Goal: Task Accomplishment & Management: Manage account settings

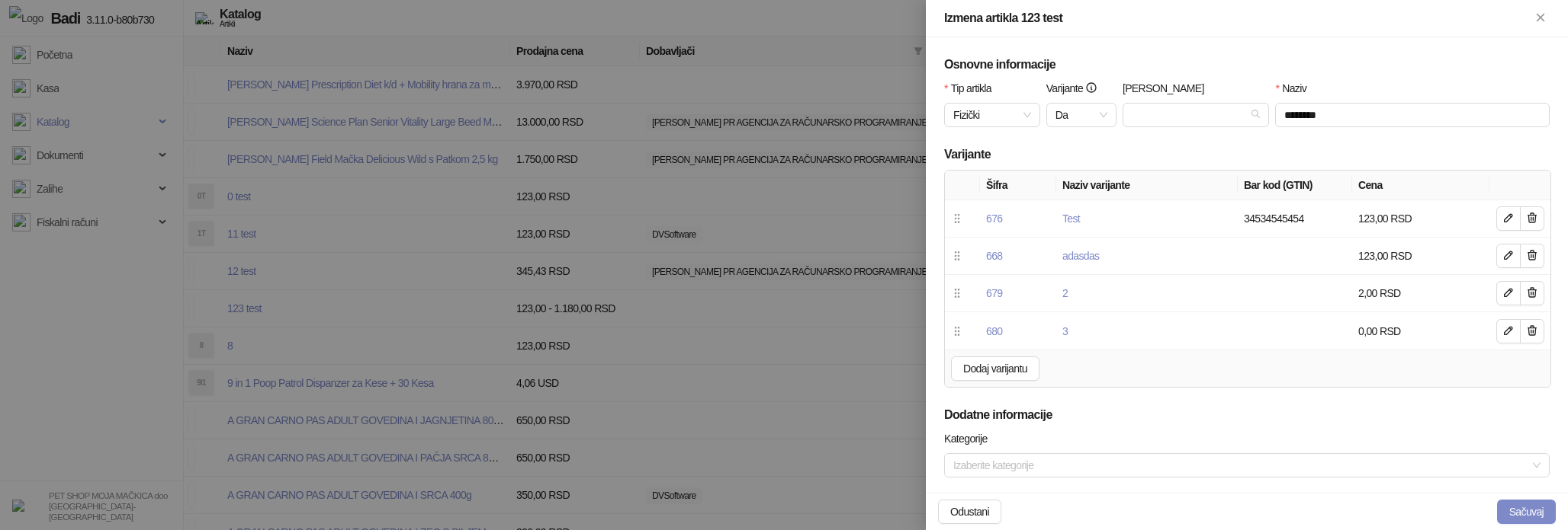
scroll to position [634, 0]
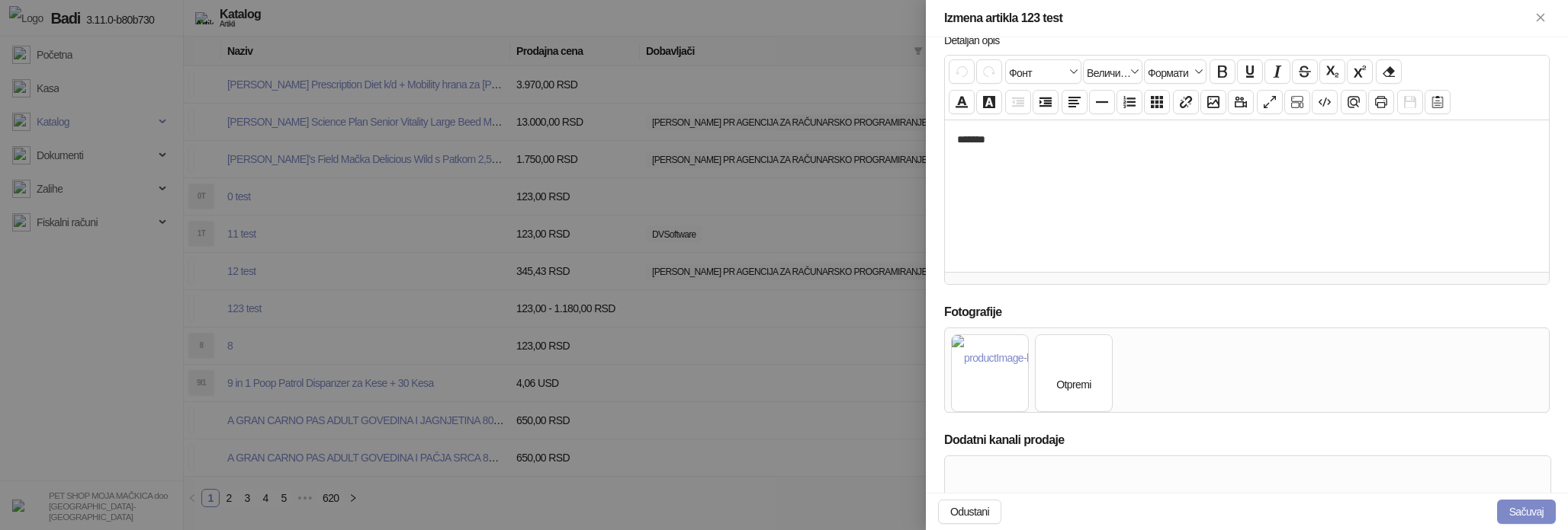
scroll to position [663, 0]
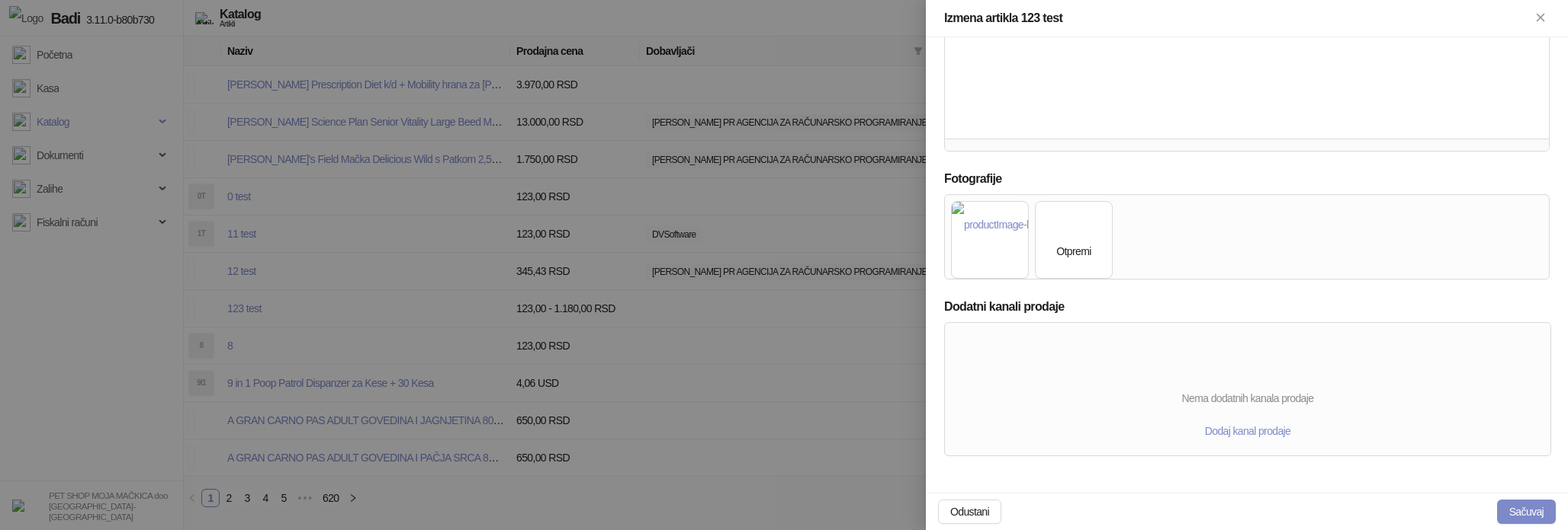
click at [1074, 232] on img at bounding box center [1074, 232] width 0 height 0
click at [1264, 433] on span "Dodaj kanal prodaje" at bounding box center [1248, 431] width 85 height 12
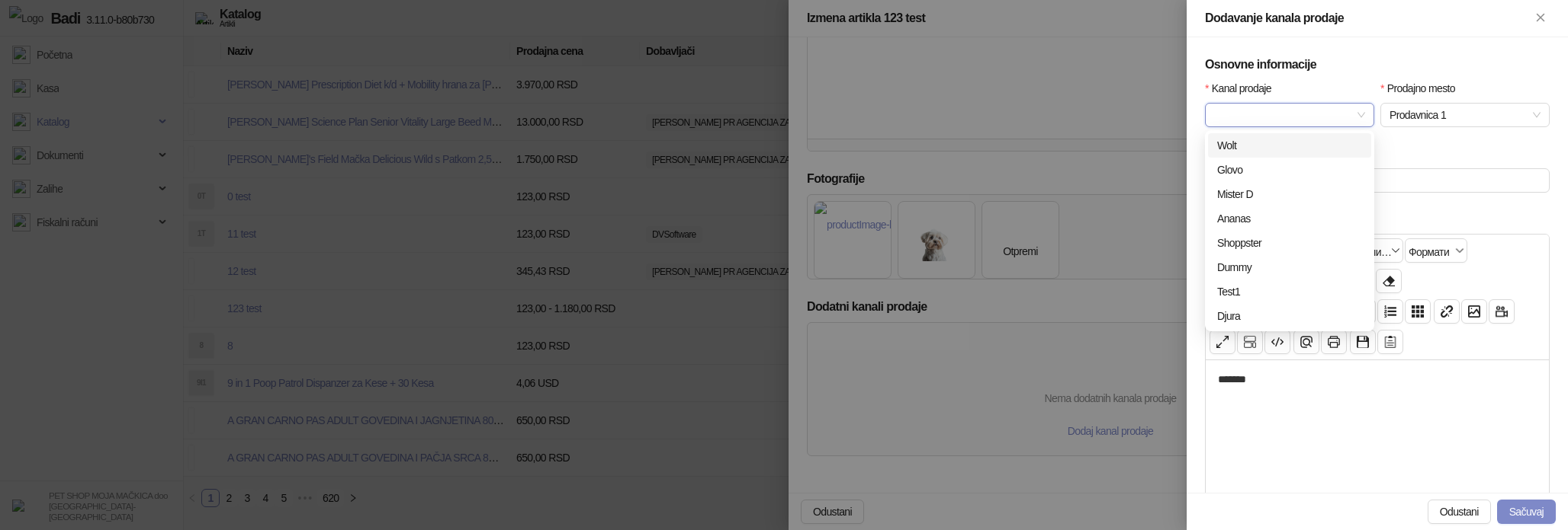
click at [1267, 126] on div at bounding box center [1289, 115] width 169 height 24
click at [1249, 318] on div "Shopify" at bounding box center [1289, 317] width 145 height 17
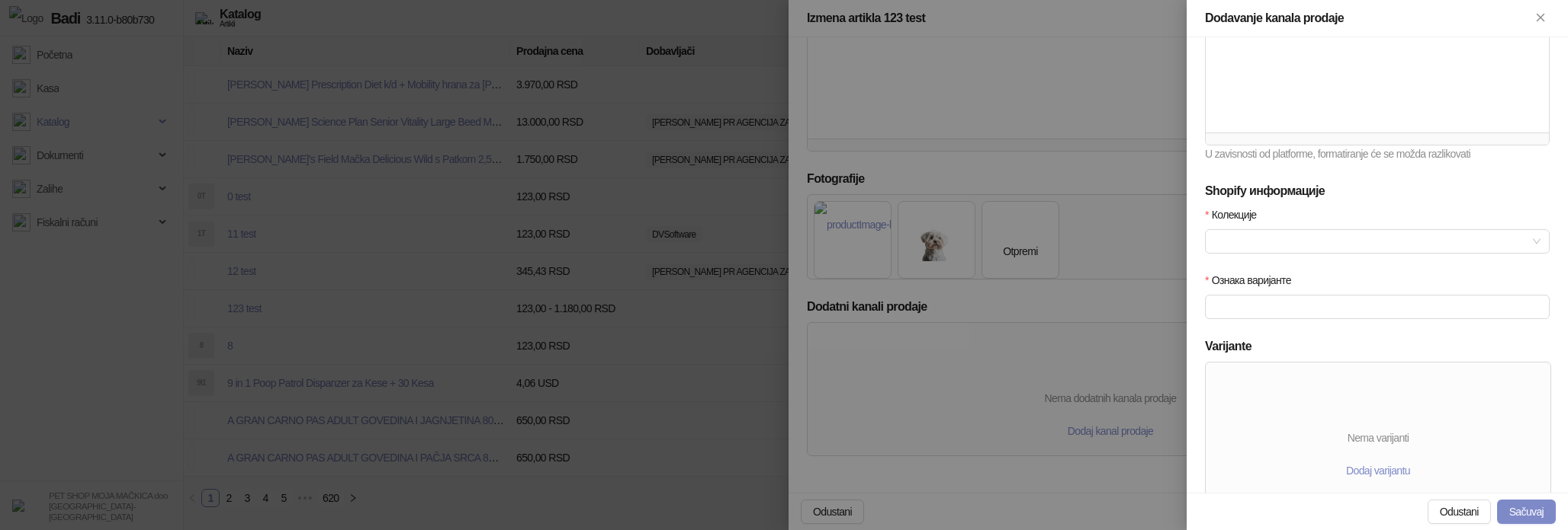
scroll to position [419, 0]
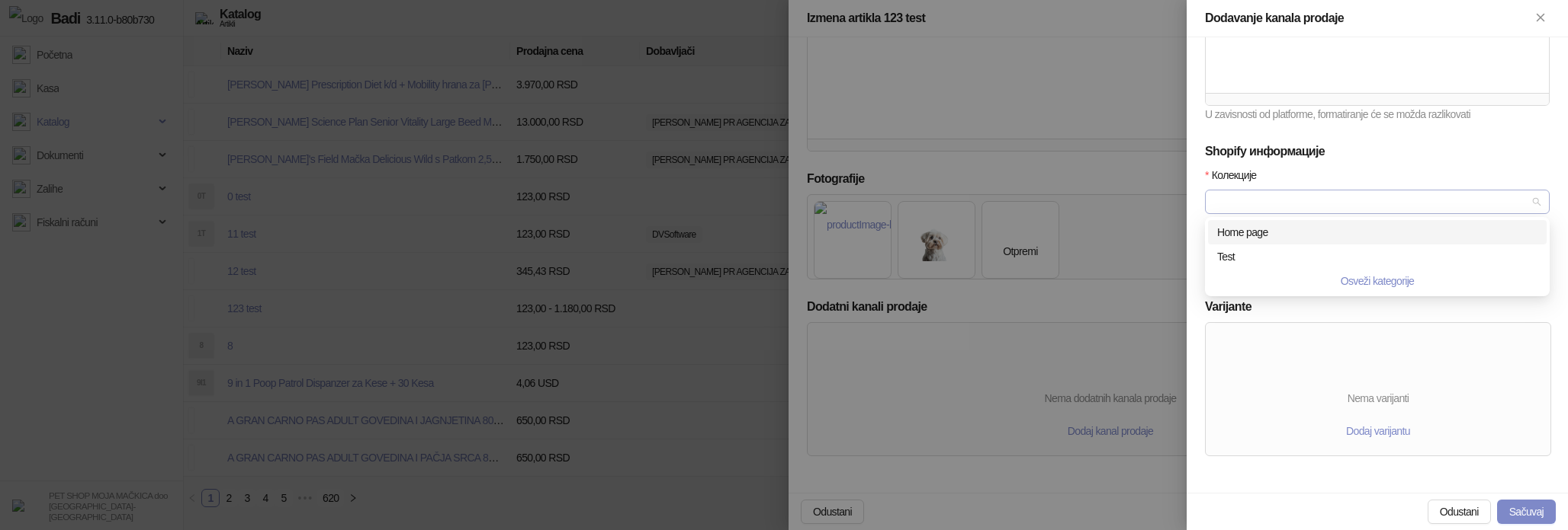
click at [1401, 204] on div at bounding box center [1368, 201] width 322 height 21
click at [1318, 237] on div "Home page" at bounding box center [1377, 232] width 320 height 17
click at [1316, 251] on div "Test" at bounding box center [1377, 257] width 320 height 17
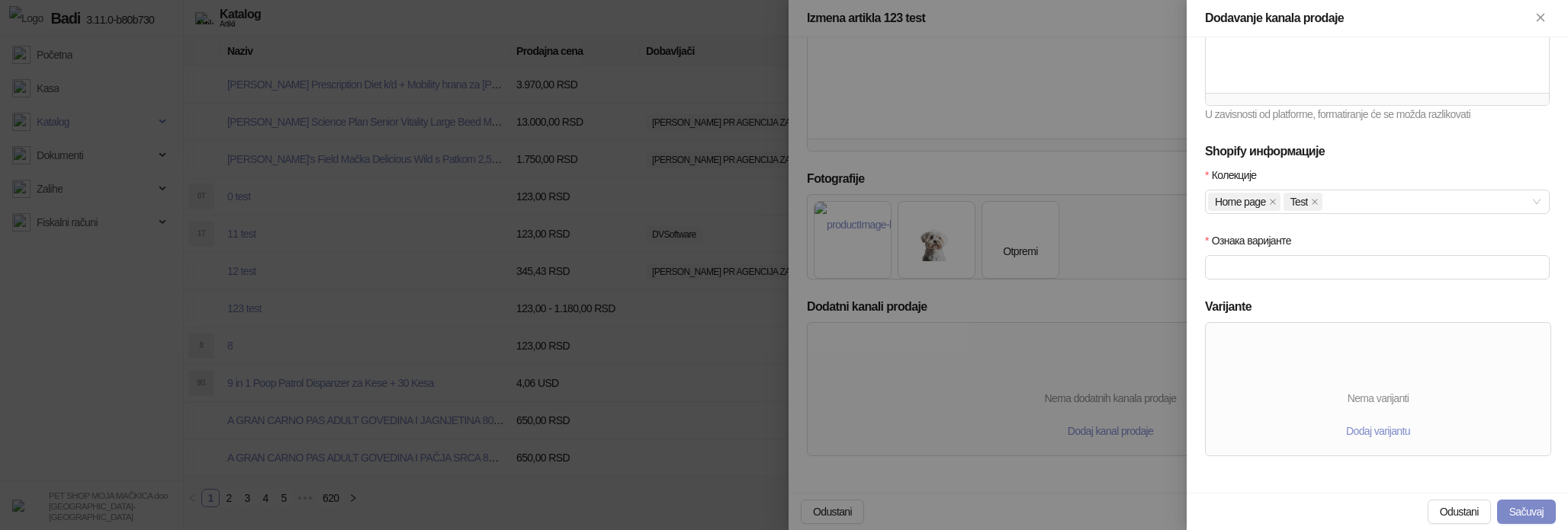
click at [1345, 173] on div "Колекције" at bounding box center [1377, 178] width 345 height 23
click at [1330, 262] on input "Ознака варијанте" at bounding box center [1377, 267] width 345 height 24
type input "**********"
click at [1363, 428] on span "Dodaj varijantu" at bounding box center [1378, 431] width 64 height 12
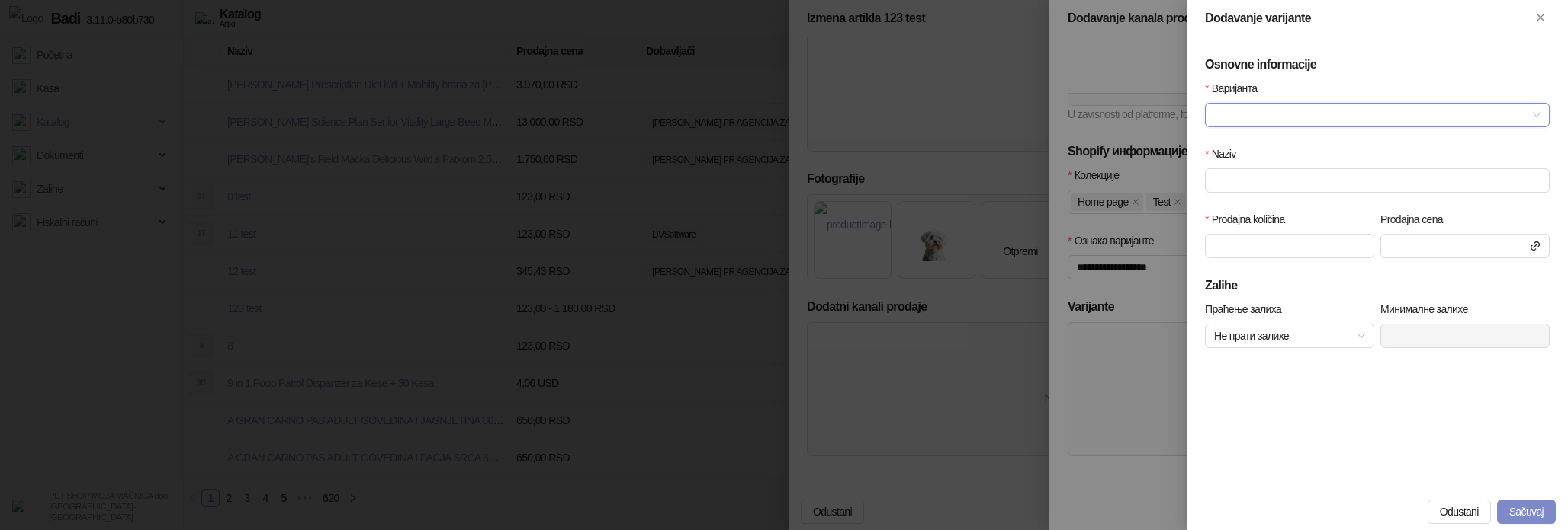
click at [1261, 104] on input "Варијанта" at bounding box center [1370, 115] width 313 height 23
click at [1252, 148] on div "Test" at bounding box center [1377, 146] width 320 height 17
type input "****"
type input "***"
click at [1514, 513] on button "Sačuvaj" at bounding box center [1525, 512] width 59 height 24
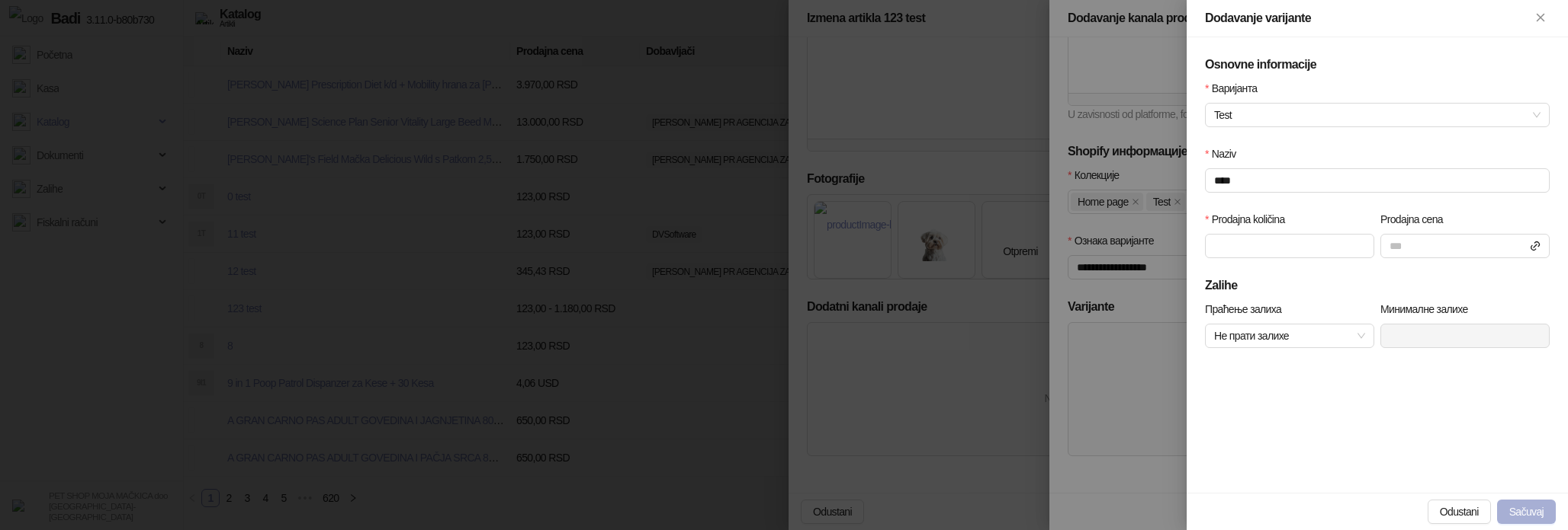
scroll to position [390, 0]
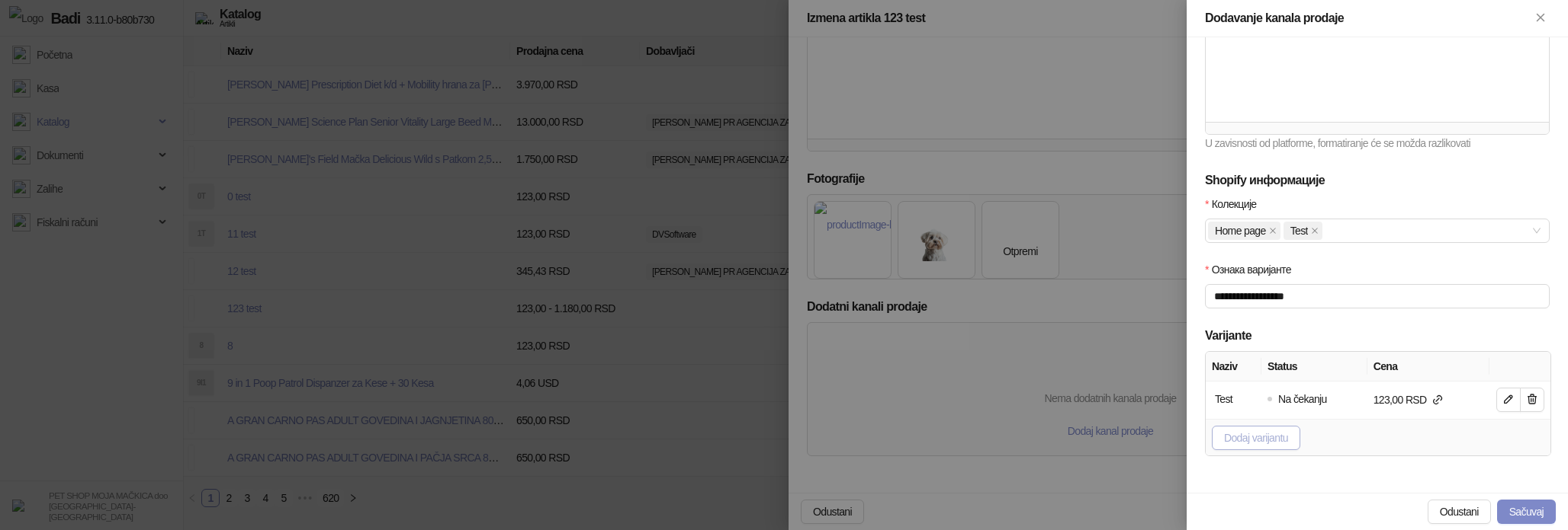
click at [1274, 445] on button "Dodaj varijantu" at bounding box center [1255, 438] width 88 height 24
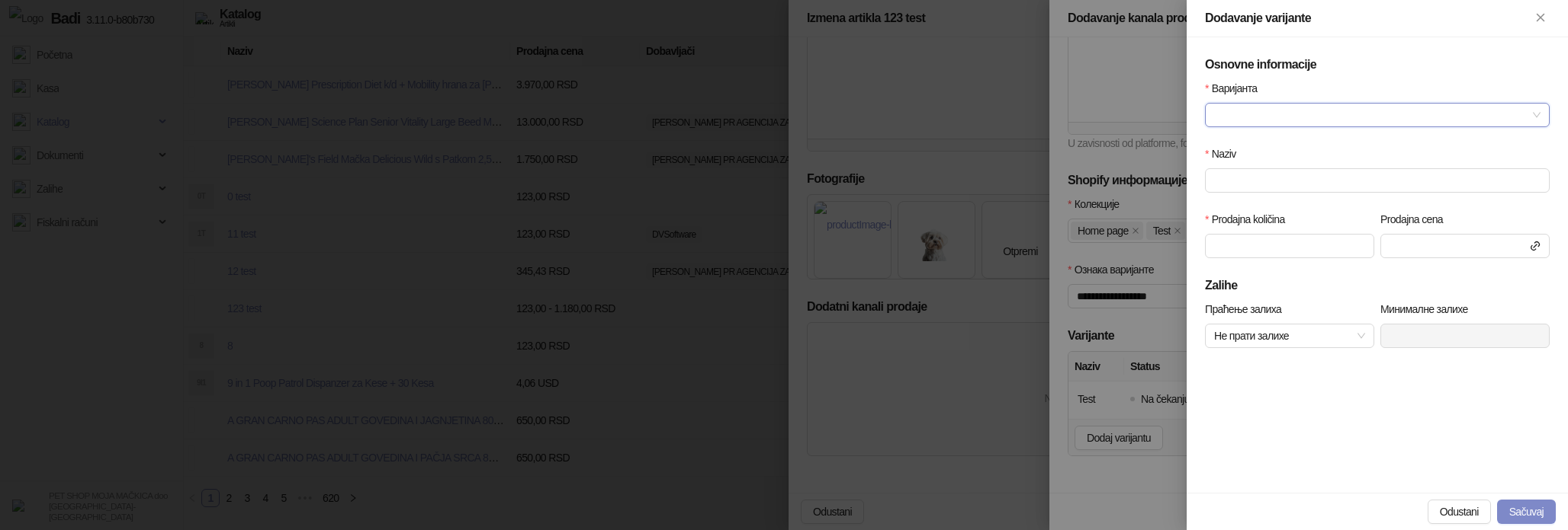
click at [1305, 106] on input "Варијанта" at bounding box center [1370, 115] width 313 height 23
click at [1275, 175] on div "adasdas" at bounding box center [1377, 170] width 320 height 17
type input "*******"
type input "***"
click at [1507, 511] on button "Sačuvaj" at bounding box center [1525, 512] width 59 height 24
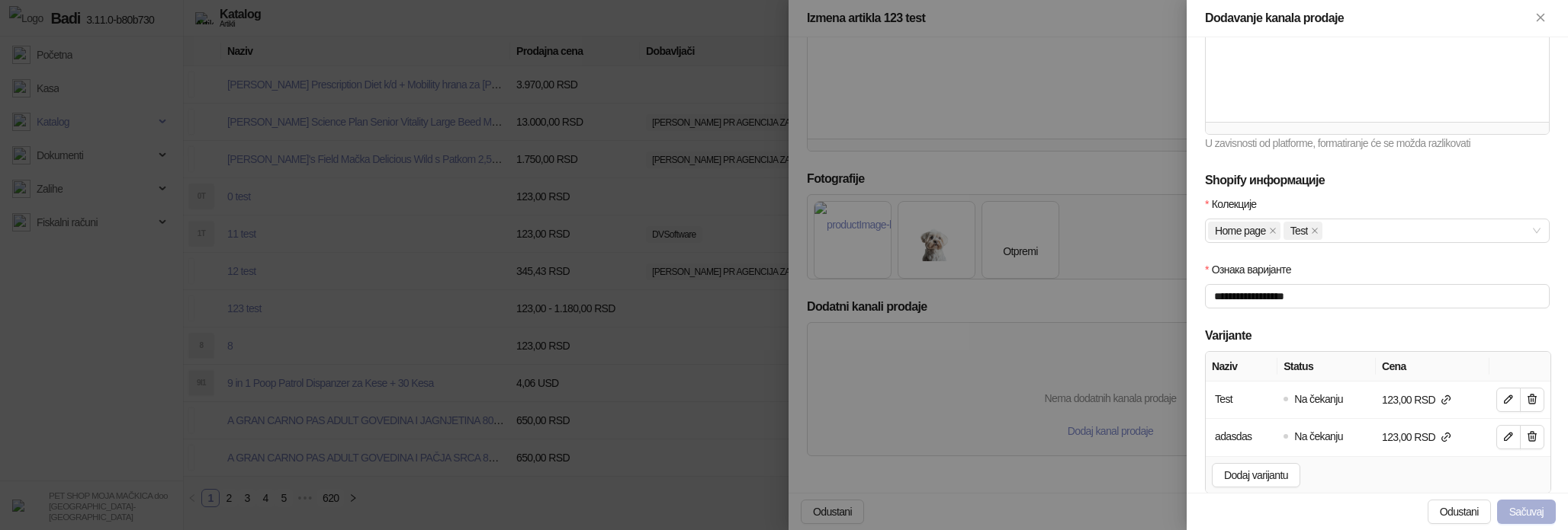
click at [1520, 512] on button "Sačuvaj" at bounding box center [1525, 512] width 59 height 24
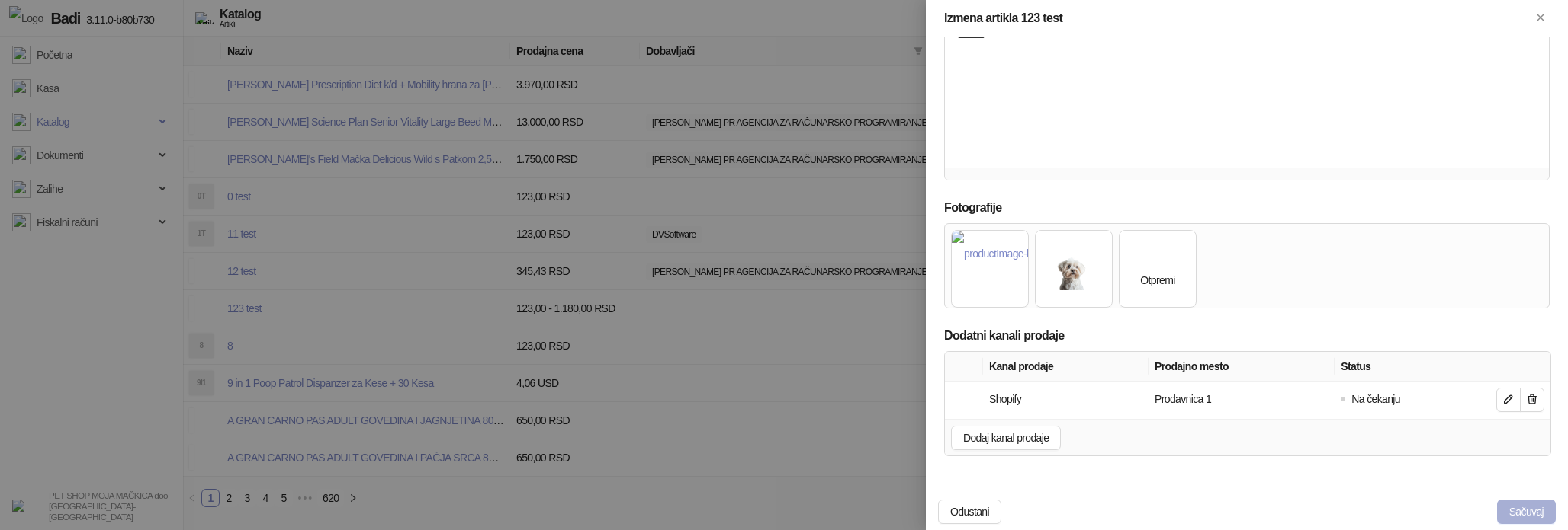
click at [1518, 509] on button "Sačuvaj" at bounding box center [1525, 512] width 59 height 24
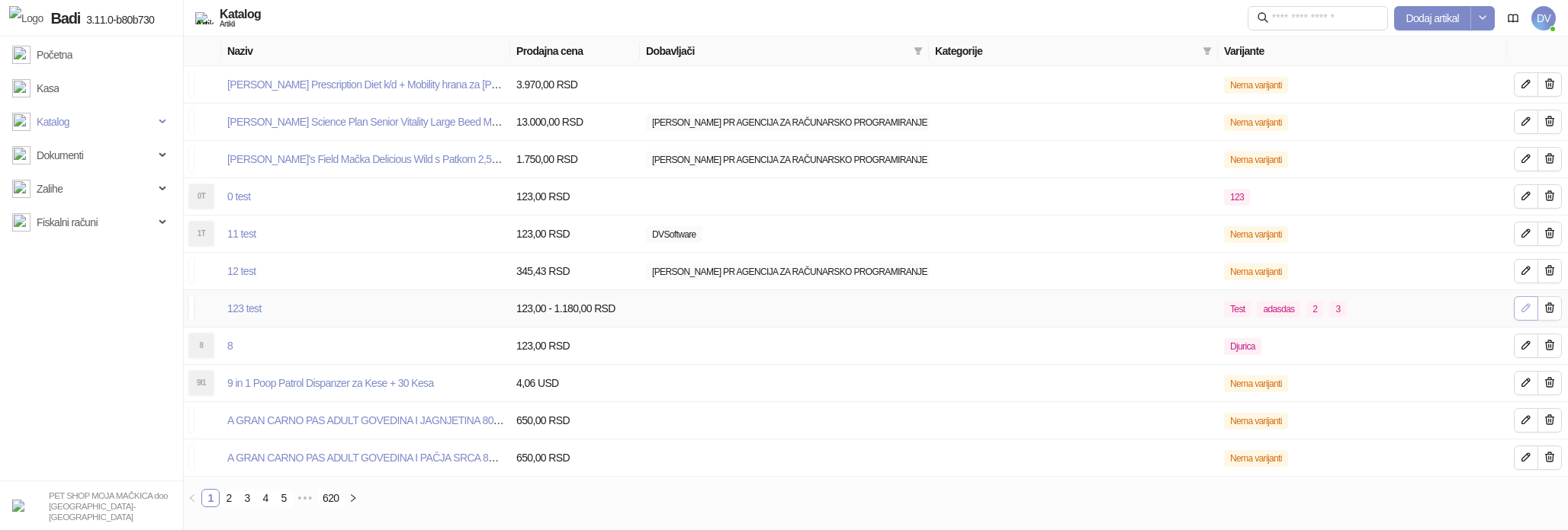
click at [1523, 308] on icon "button" at bounding box center [1525, 307] width 12 height 12
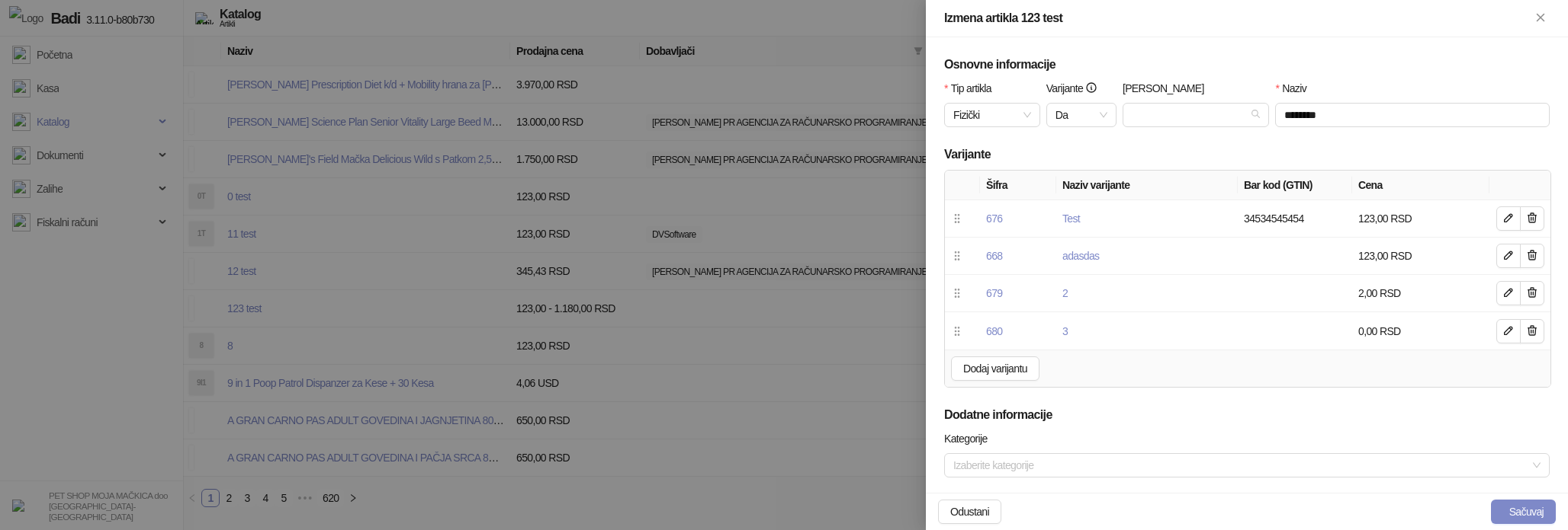
scroll to position [634, 0]
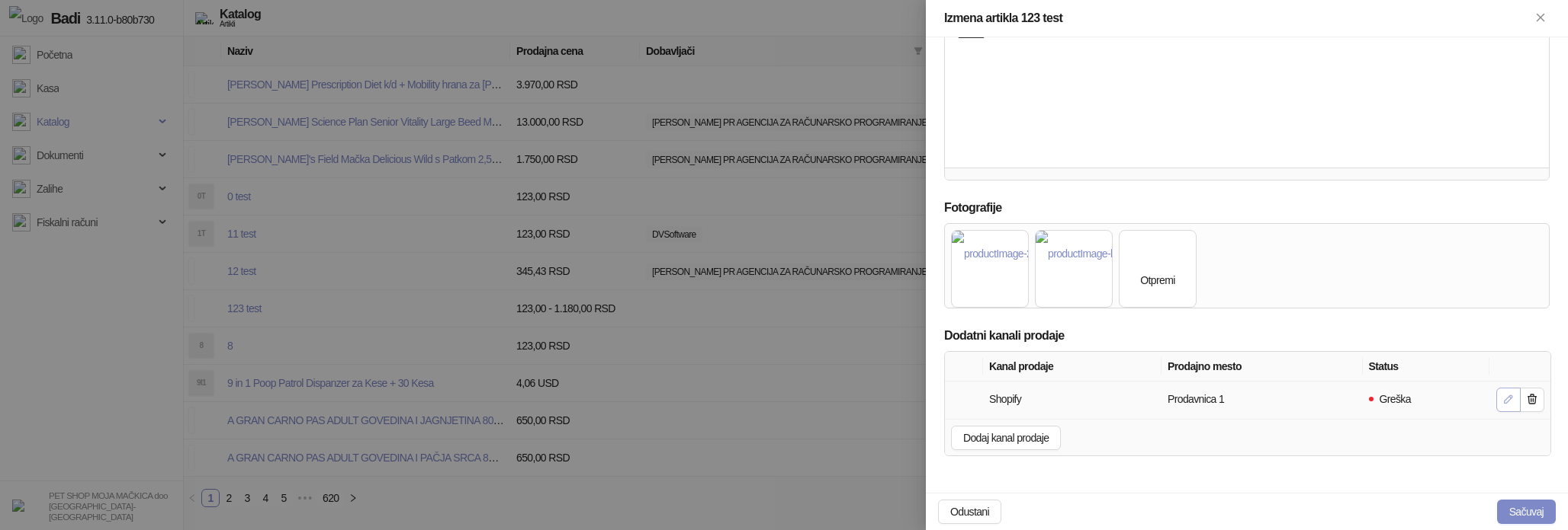
click at [1509, 398] on icon "button" at bounding box center [1508, 399] width 12 height 12
type input "********"
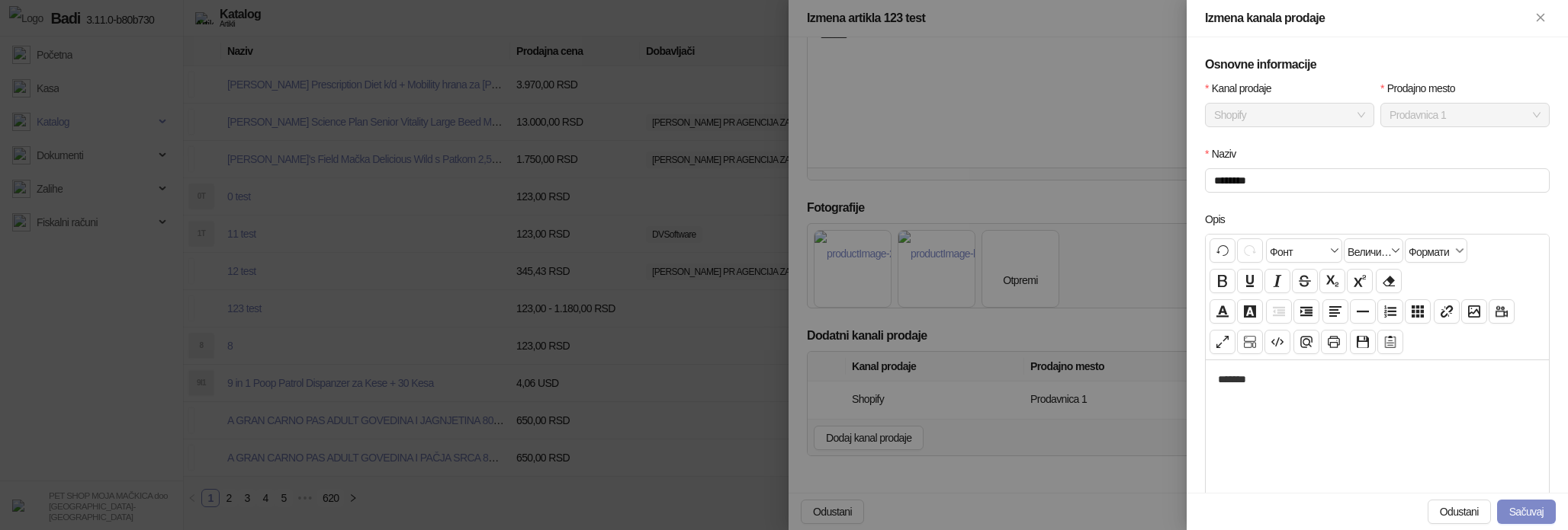
scroll to position [428, 0]
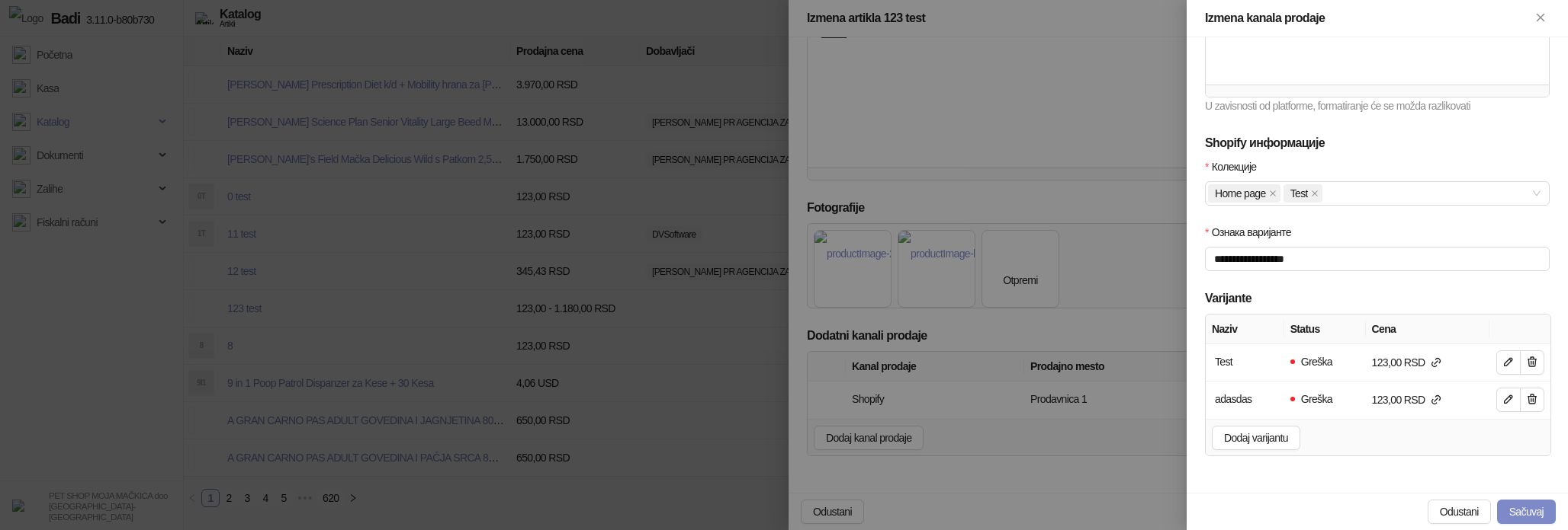
click at [947, 458] on div at bounding box center [784, 265] width 1568 height 530
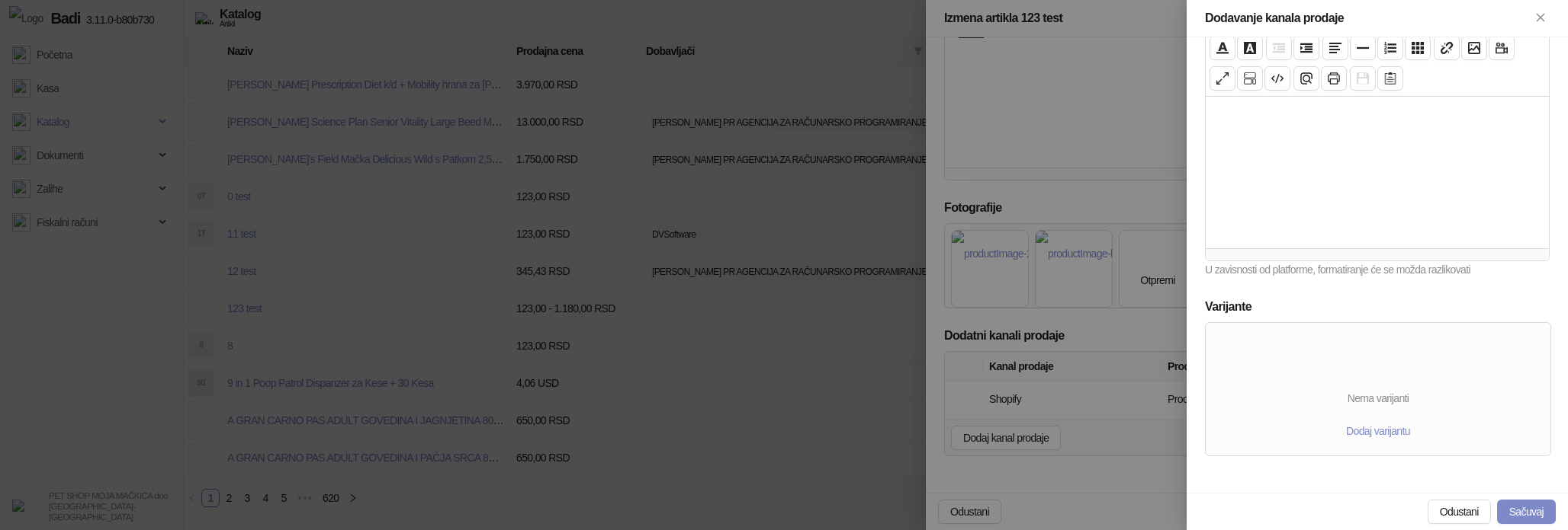
scroll to position [264, 0]
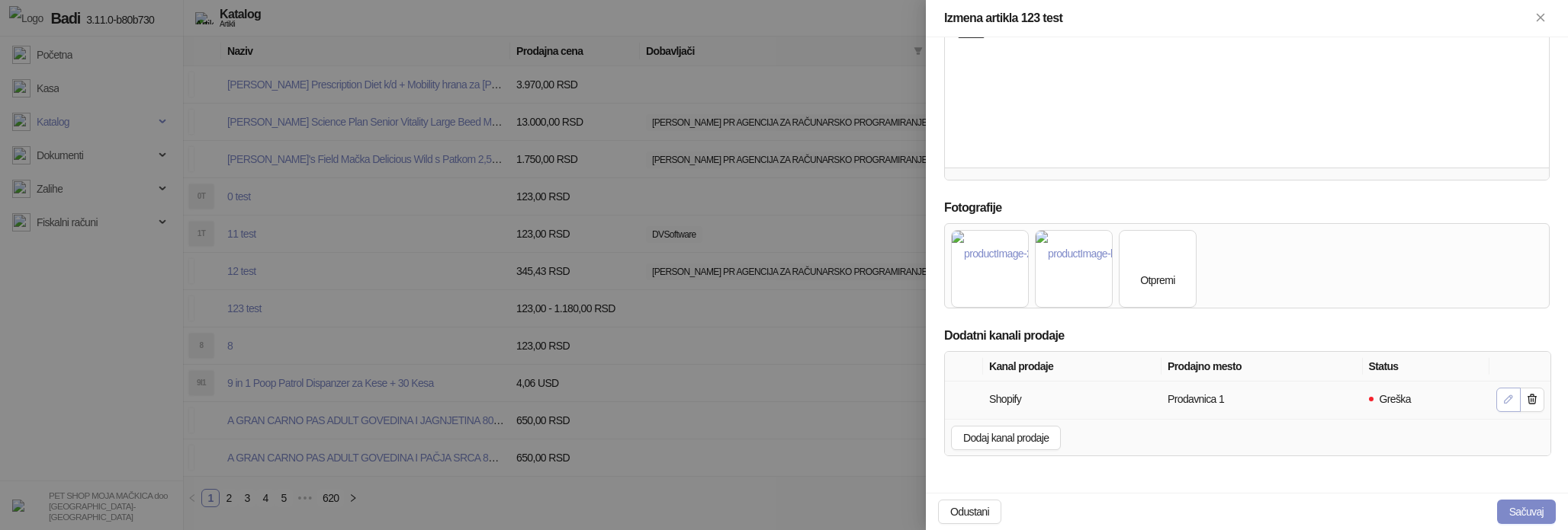
click at [1507, 403] on icon "button" at bounding box center [1509, 399] width 7 height 7
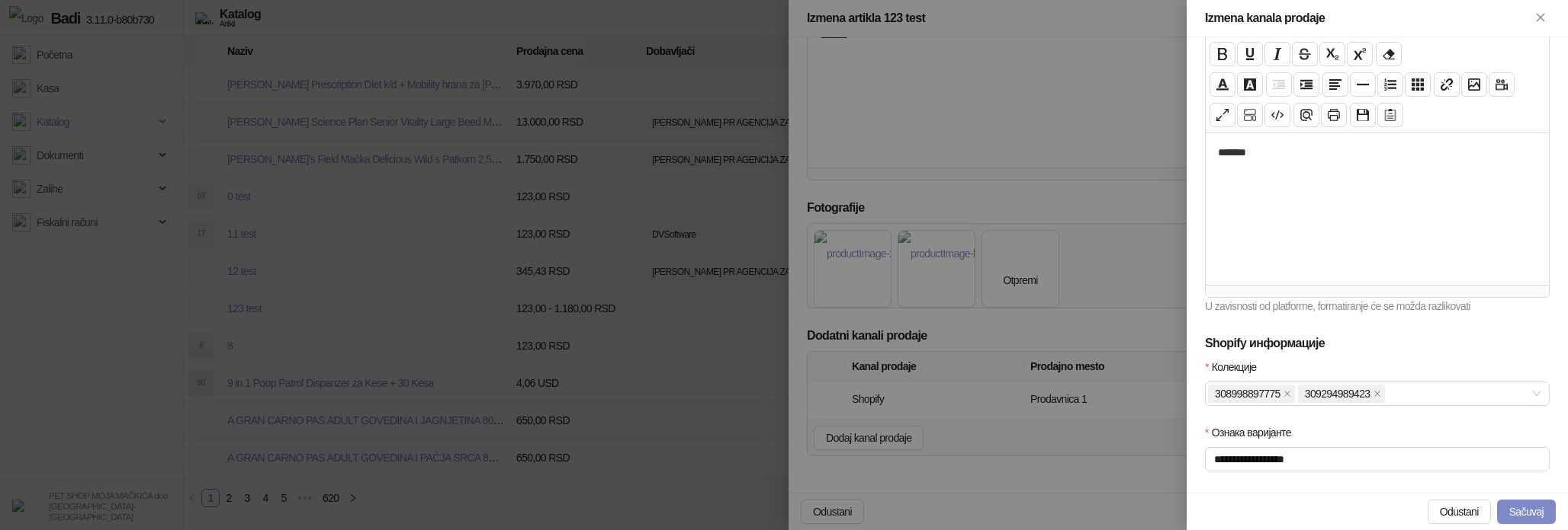
scroll to position [428, 0]
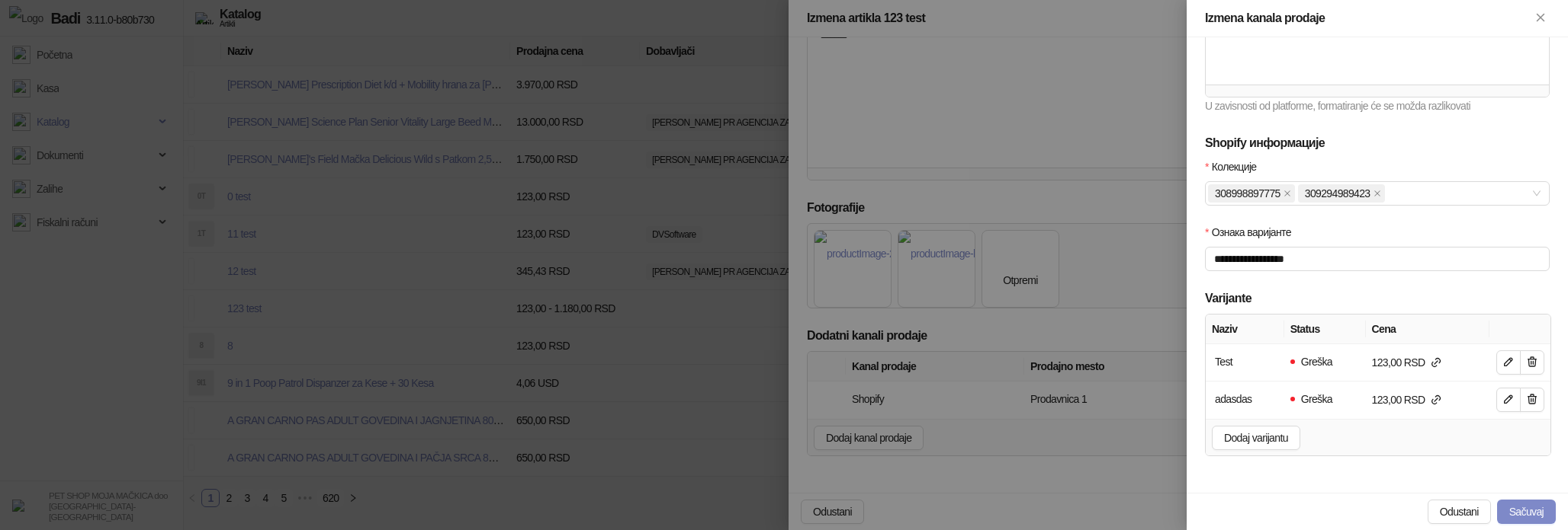
click at [1053, 385] on div at bounding box center [784, 265] width 1568 height 530
